Goal: Transaction & Acquisition: Purchase product/service

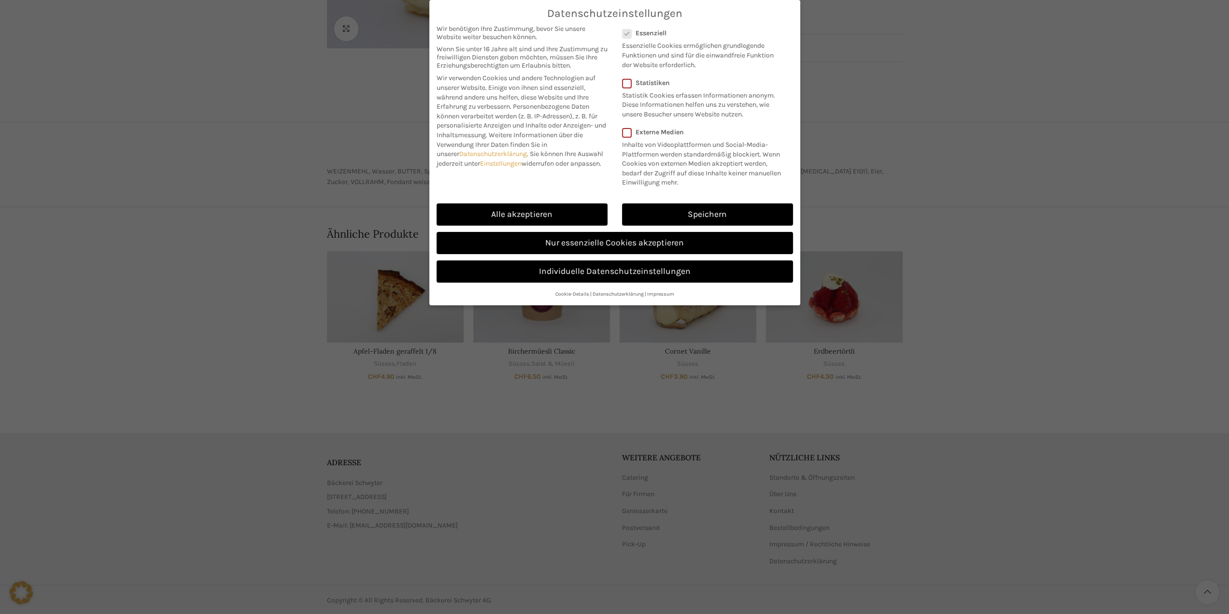
scroll to position [247, 0]
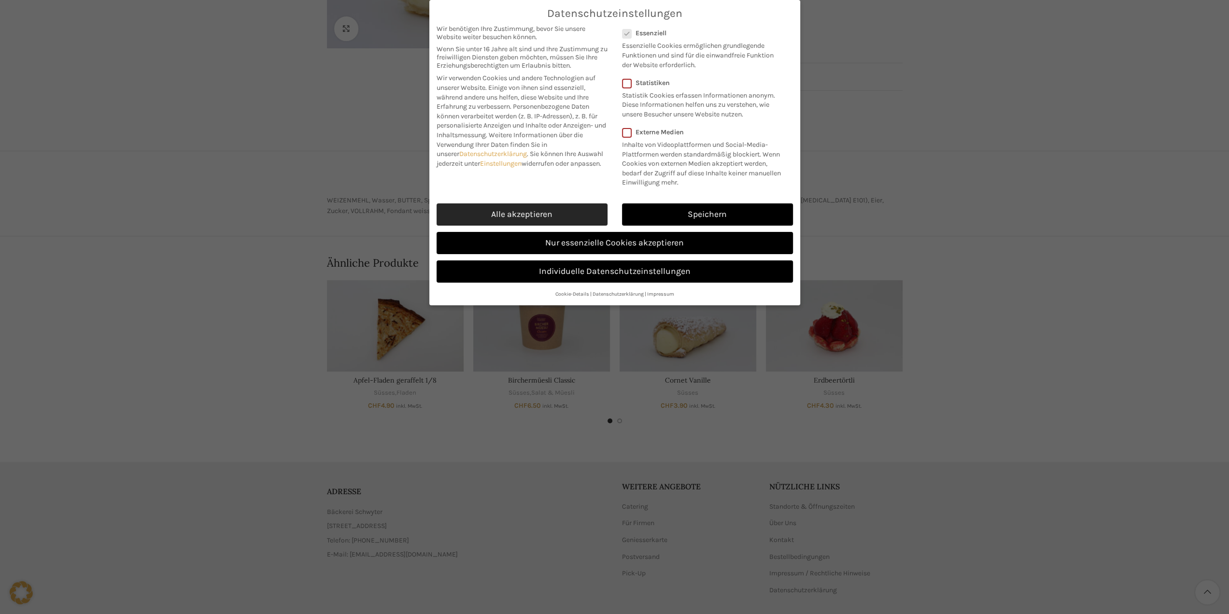
click at [571, 211] on link "Alle akzeptieren" at bounding box center [522, 214] width 171 height 22
checkbox input "true"
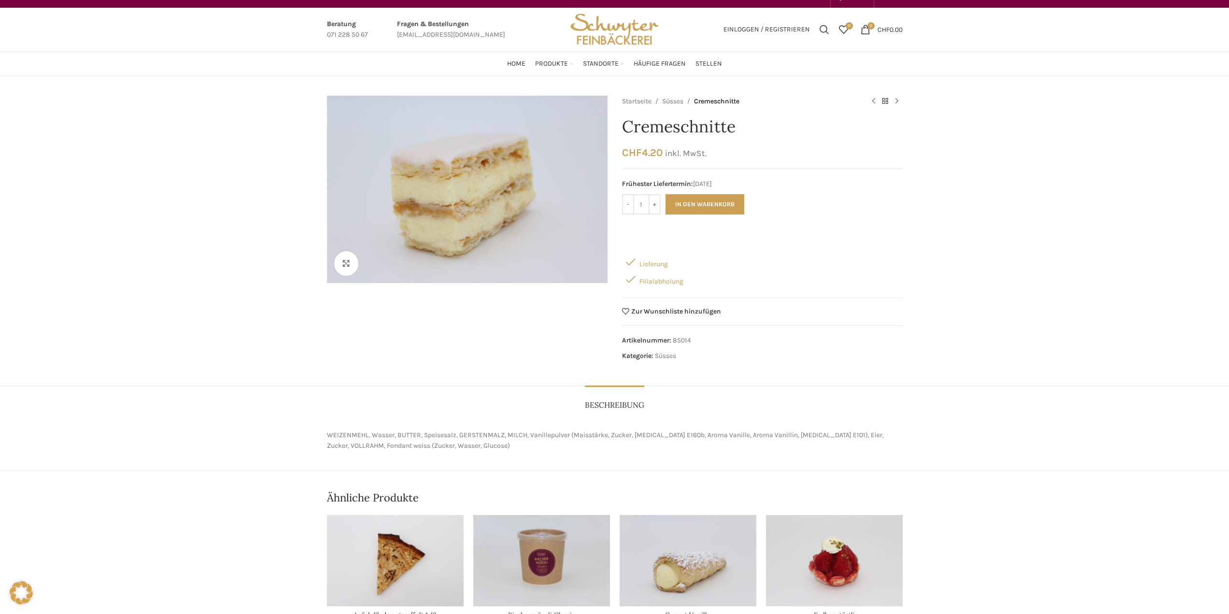
scroll to position [0, 0]
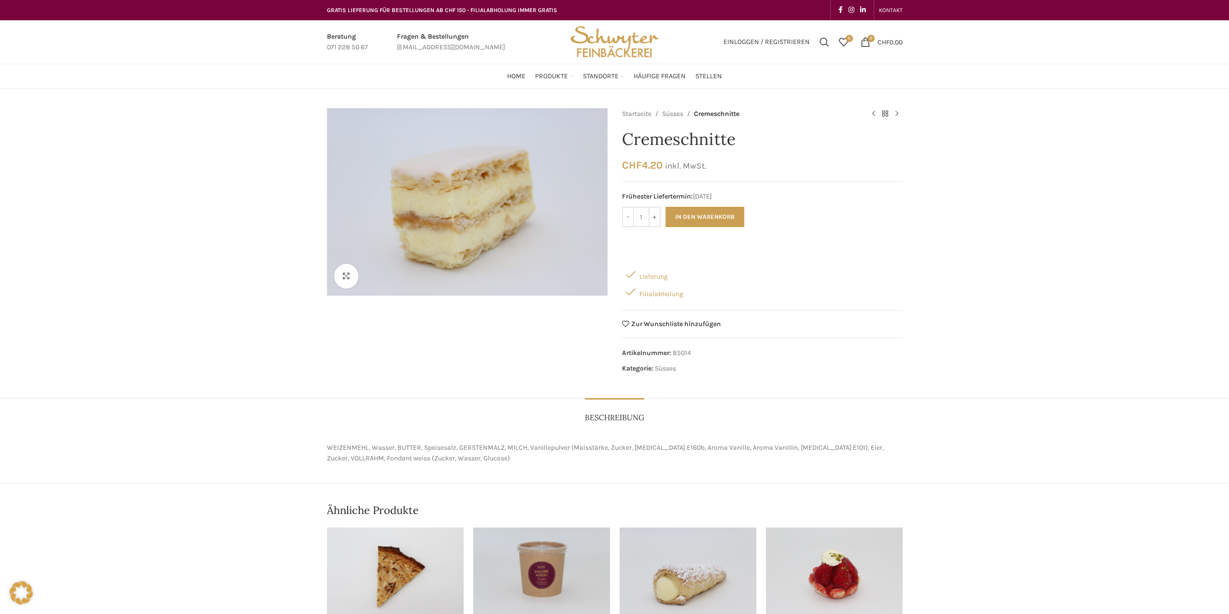
click at [646, 275] on div "Lieferung" at bounding box center [762, 274] width 281 height 17
click at [686, 278] on div "Lieferung" at bounding box center [762, 274] width 281 height 17
